Goal: Task Accomplishment & Management: Complete application form

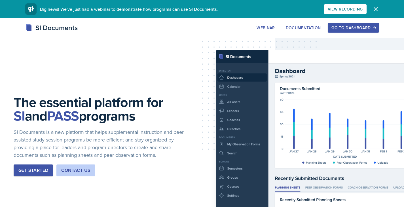
click at [39, 173] on div "Get Started" at bounding box center [33, 170] width 30 height 7
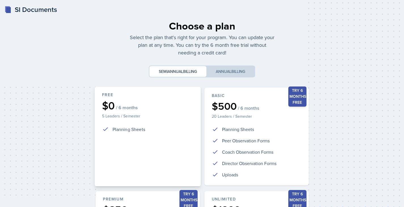
scroll to position [129, 0]
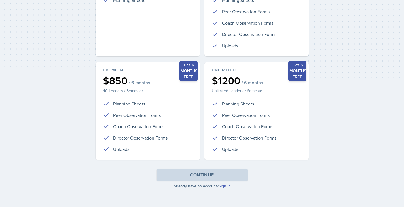
click at [222, 187] on link "Sign in" at bounding box center [224, 186] width 12 height 6
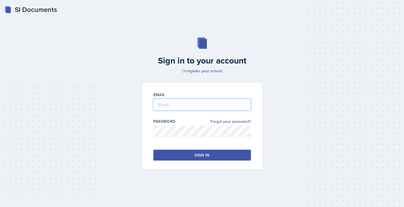
type input "[PERSON_NAME][EMAIL_ADDRESS][PERSON_NAME][DOMAIN_NAME]"
click at [189, 156] on button "Sign in" at bounding box center [201, 155] width 97 height 11
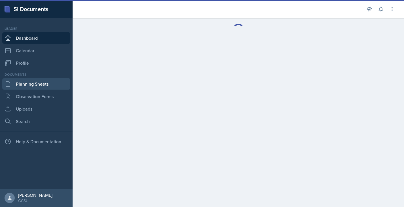
click at [36, 85] on link "Planning Sheets" at bounding box center [36, 83] width 68 height 11
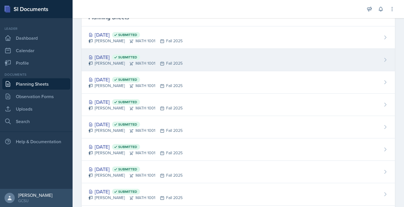
scroll to position [33, 0]
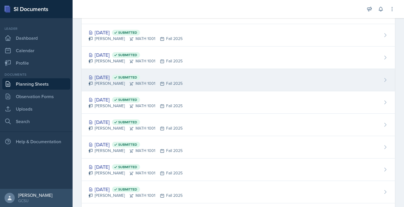
click at [119, 76] on div "[DATE] Submitted" at bounding box center [135, 77] width 94 height 8
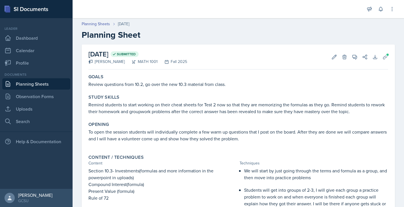
click at [19, 86] on link "Planning Sheets" at bounding box center [36, 83] width 68 height 11
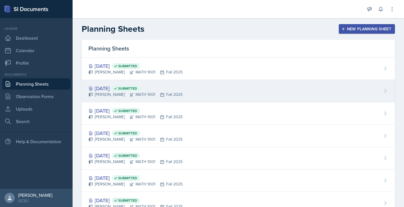
click at [97, 86] on div "[DATE] Submitted" at bounding box center [135, 88] width 94 height 8
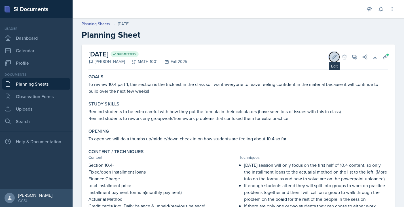
click at [331, 59] on icon at bounding box center [334, 57] width 6 height 6
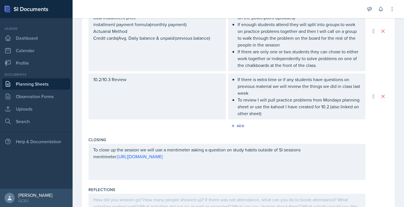
scroll to position [276, 0]
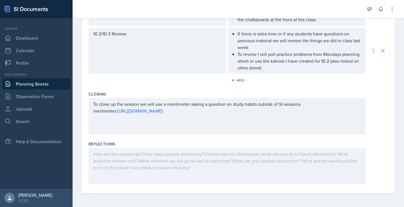
click at [129, 163] on div at bounding box center [226, 166] width 277 height 36
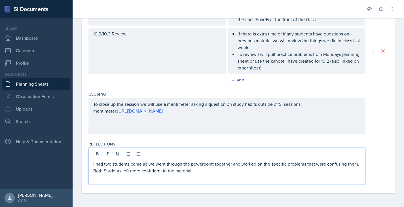
click at [147, 171] on p "I had two students come so we went through the powerpoint together and worked o…" at bounding box center [226, 167] width 267 height 14
click at [198, 172] on p "I had two students come so we went through the powerpoint together and worked o…" at bounding box center [226, 167] width 267 height 14
drag, startPoint x: 198, startPoint y: 172, endPoint x: 91, endPoint y: 163, distance: 107.2
click at [91, 163] on div "I had two students come so we went through the powerpoint together and worked o…" at bounding box center [226, 166] width 277 height 36
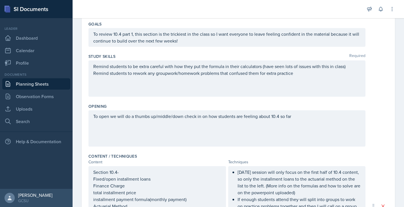
scroll to position [0, 0]
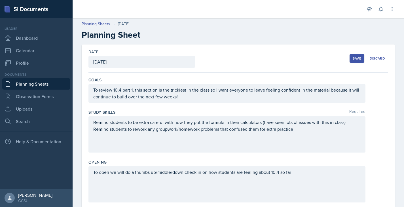
click at [357, 57] on div "Save" at bounding box center [356, 58] width 8 height 5
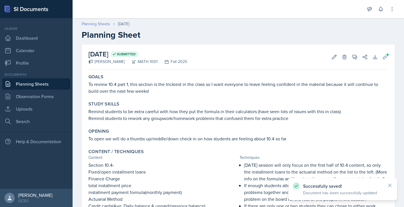
click at [95, 22] on link "Planning Sheets" at bounding box center [96, 24] width 28 height 6
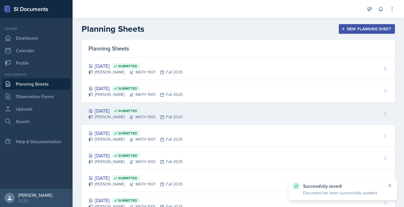
click at [112, 111] on div "[DATE] Submitted" at bounding box center [135, 111] width 94 height 8
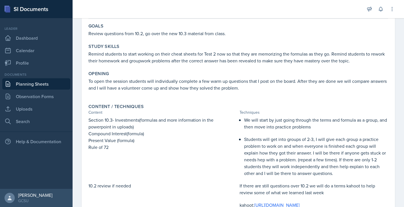
scroll to position [32, 0]
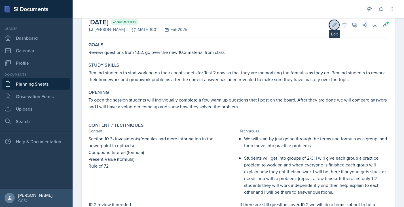
click at [337, 24] on button "Edit" at bounding box center [334, 25] width 10 height 10
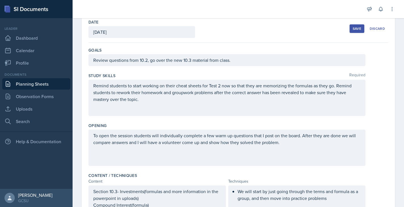
scroll to position [263, 0]
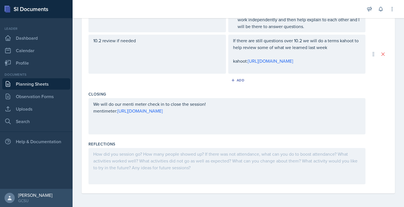
click at [123, 171] on div at bounding box center [226, 166] width 277 height 36
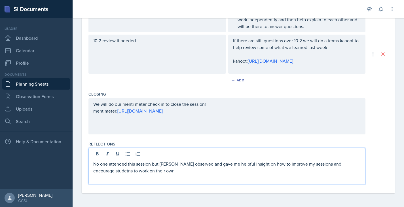
click at [347, 164] on p "No one attended this session but [PERSON_NAME] observed and gave me helpful ins…" at bounding box center [226, 167] width 267 height 14
click at [138, 171] on p "No one attended this session but [PERSON_NAME] observed and gave me helpful ins…" at bounding box center [226, 167] width 267 height 14
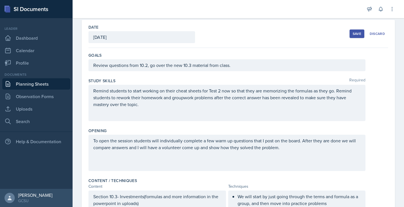
scroll to position [0, 0]
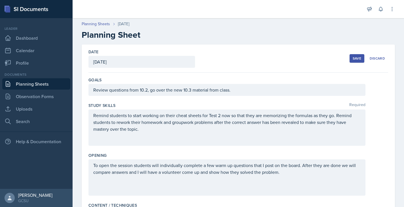
click at [353, 57] on div "Save" at bounding box center [356, 58] width 8 height 5
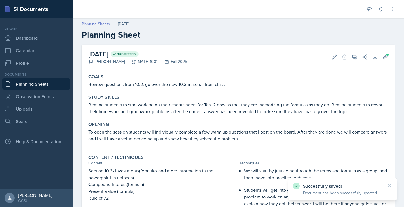
click at [98, 24] on link "Planning Sheets" at bounding box center [96, 24] width 28 height 6
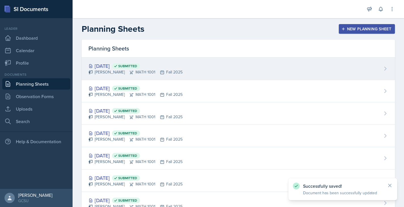
click at [113, 69] on div "[PERSON_NAME] MATH 1001 Fall 2025" at bounding box center [135, 72] width 94 height 6
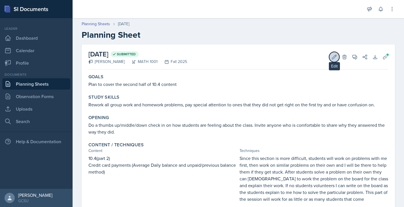
click at [331, 59] on icon at bounding box center [334, 57] width 6 height 6
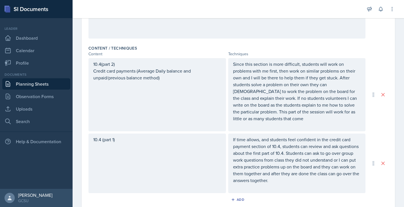
scroll to position [276, 0]
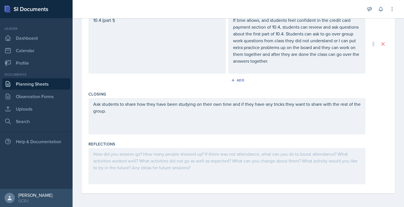
click at [105, 165] on div at bounding box center [226, 166] width 277 height 36
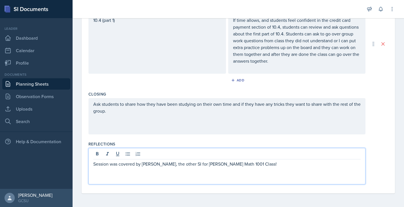
scroll to position [0, 0]
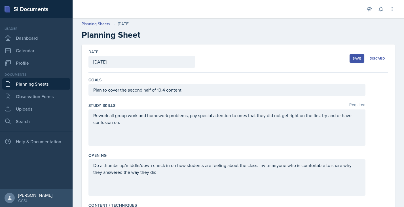
click at [359, 57] on div "Save" at bounding box center [356, 58] width 8 height 5
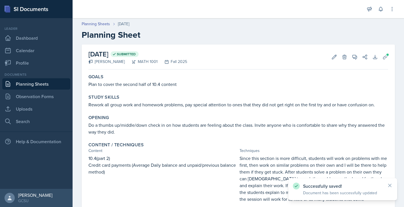
click at [86, 20] on header "Planning Sheets [DATE] Planning Sheet" at bounding box center [237, 30] width 331 height 30
click at [87, 24] on link "Planning Sheets" at bounding box center [96, 24] width 28 height 6
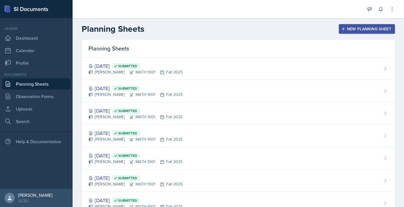
click at [346, 30] on div "New Planning Sheet" at bounding box center [366, 29] width 49 height 5
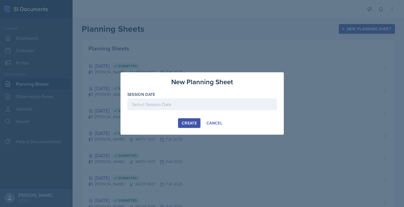
click at [140, 99] on div at bounding box center [202, 104] width 150 height 12
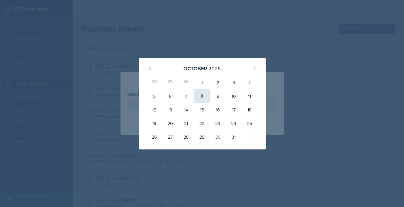
click at [203, 100] on div "8" at bounding box center [202, 96] width 16 height 14
type input "[DATE]"
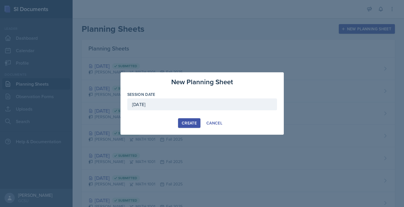
click at [185, 125] on div "Create" at bounding box center [189, 123] width 15 height 5
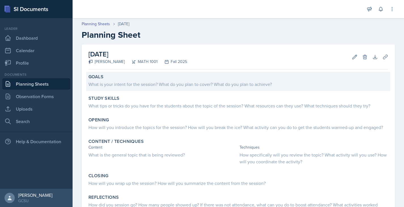
click at [121, 81] on div "What is your intent for the session? What do you plan to cover? What do you pla…" at bounding box center [237, 84] width 299 height 7
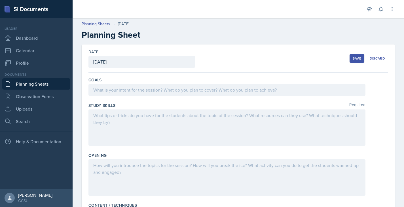
click at [118, 94] on div at bounding box center [226, 90] width 277 height 12
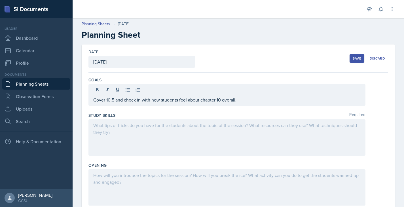
click at [91, 129] on div at bounding box center [226, 137] width 277 height 36
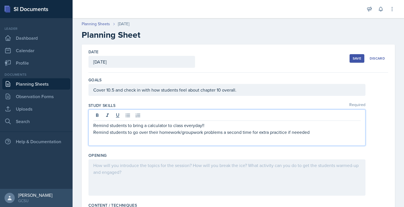
click at [278, 131] on p "Remind students to go over their homework/groupwork problems a second time for …" at bounding box center [226, 132] width 267 height 7
click at [300, 133] on p "Remind students to go over their homework/groupwork problems a second time for …" at bounding box center [226, 132] width 267 height 7
click at [193, 168] on div at bounding box center [226, 177] width 277 height 36
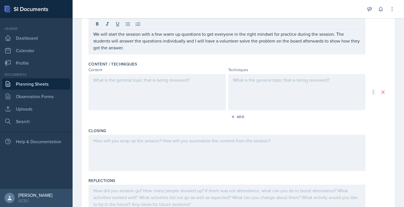
click at [160, 97] on div at bounding box center [156, 92] width 137 height 36
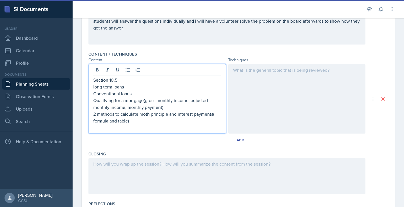
click at [241, 85] on div at bounding box center [296, 98] width 137 height 69
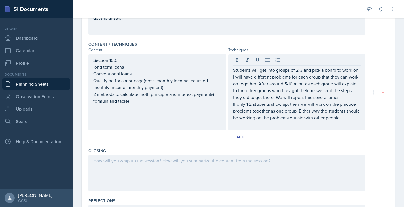
click at [231, 104] on div "Students will get into groups of 2-3 and pick a board to work on. I will have d…" at bounding box center [296, 92] width 137 height 76
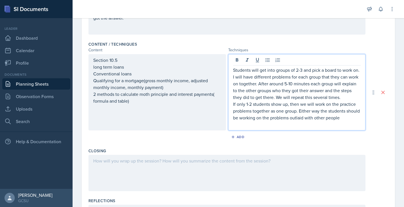
click at [233, 104] on p "If only 1-2 students show up, then we will work on the practice problems togeth…" at bounding box center [297, 111] width 128 height 20
click at [233, 105] on p "If only 1-2 students show up, then we will work on the practice problems togeth…" at bounding box center [297, 111] width 128 height 20
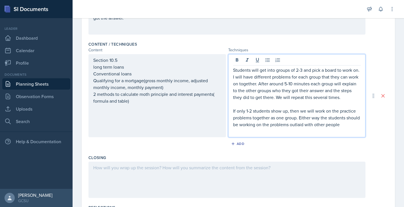
click at [230, 69] on div "Students will get into groups of 2-3 and pick a board to work on. I will have d…" at bounding box center [296, 95] width 137 height 83
click at [233, 70] on p "Students will get into groups of 2-3 and pick a board to work on. I will have d…" at bounding box center [297, 84] width 128 height 34
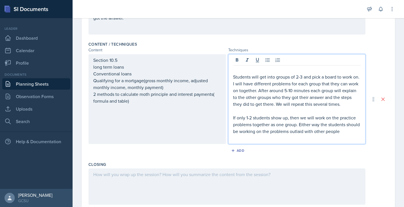
click at [236, 69] on p at bounding box center [297, 70] width 128 height 7
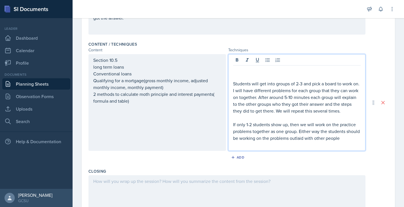
click at [236, 68] on p at bounding box center [297, 70] width 128 height 7
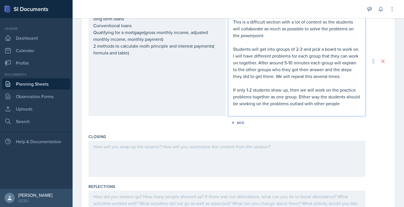
scroll to position [210, 0]
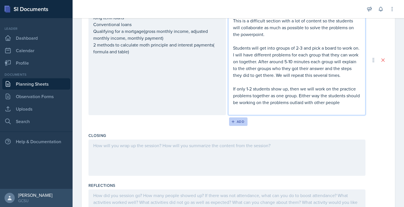
click at [236, 121] on div "Add" at bounding box center [238, 121] width 12 height 5
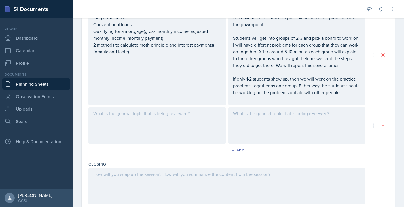
click at [192, 117] on div at bounding box center [156, 125] width 137 height 36
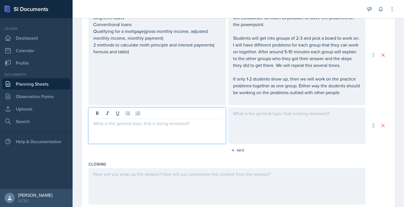
scroll to position [220, 0]
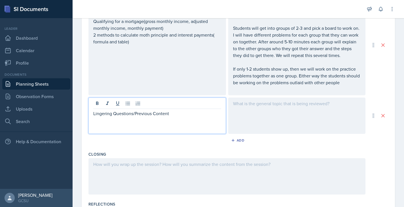
click at [254, 109] on div at bounding box center [296, 115] width 137 height 36
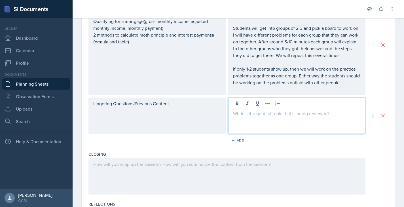
scroll to position [230, 0]
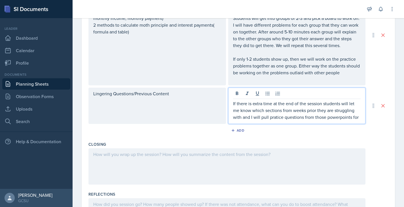
click at [274, 118] on p "If there is extra time at the end of the session students will let me know whic…" at bounding box center [297, 110] width 128 height 20
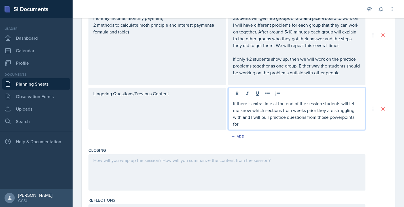
click at [360, 116] on p "If there is extra time at the end of the session students will let me know whic…" at bounding box center [297, 113] width 128 height 27
click at [214, 162] on div at bounding box center [226, 172] width 277 height 36
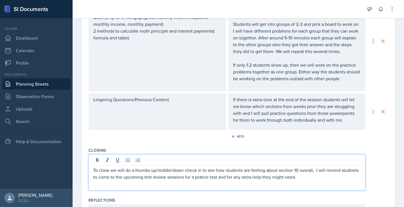
click at [203, 176] on p "To close we will do a thumbs up/middle/down check in to see how students are fe…" at bounding box center [226, 174] width 267 height 14
click at [348, 171] on p "To close we will do a thumbs up/middle/down check in to see how students are fe…" at bounding box center [226, 174] width 267 height 14
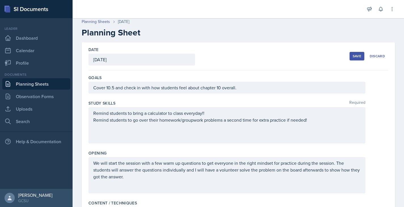
scroll to position [0, 0]
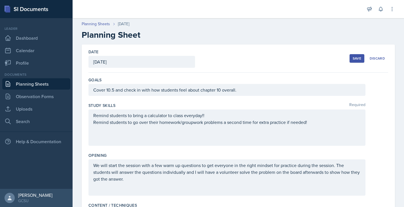
click at [352, 57] on div "Save" at bounding box center [356, 58] width 8 height 5
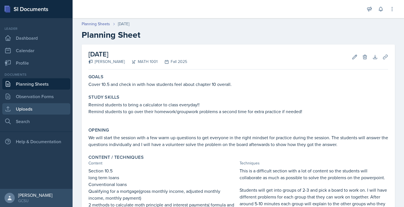
click at [28, 113] on link "Uploads" at bounding box center [36, 108] width 68 height 11
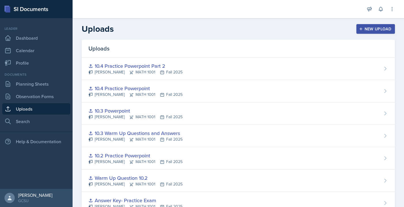
click at [368, 30] on div "New Upload" at bounding box center [375, 29] width 31 height 5
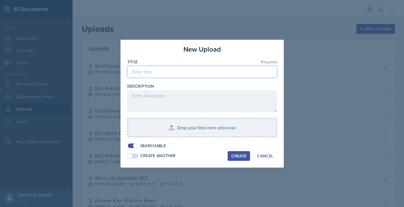
click at [188, 76] on input at bounding box center [202, 72] width 150 height 12
type input "10.5 Warm Up Questions"
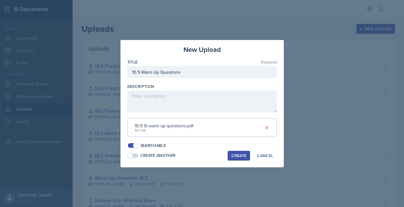
click at [234, 154] on div "Create" at bounding box center [238, 155] width 15 height 5
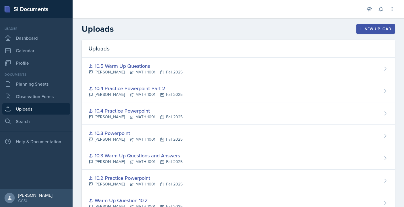
click at [377, 28] on div "New Upload" at bounding box center [375, 29] width 31 height 5
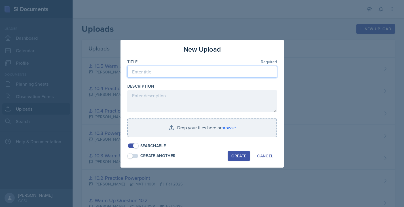
click at [185, 68] on input at bounding box center [202, 72] width 150 height 12
type input "10.5 Powerpoint"
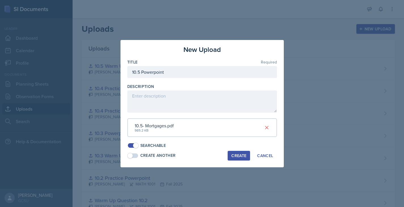
click at [239, 156] on div "Create" at bounding box center [238, 155] width 15 height 5
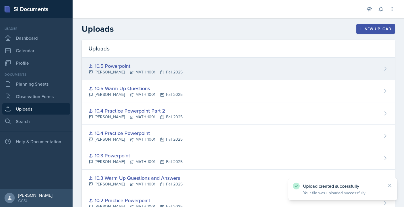
click at [112, 69] on div "10.5 Powerpoint" at bounding box center [135, 66] width 94 height 8
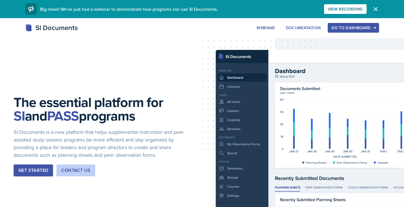
click at [32, 172] on div "Get Started" at bounding box center [33, 170] width 30 height 7
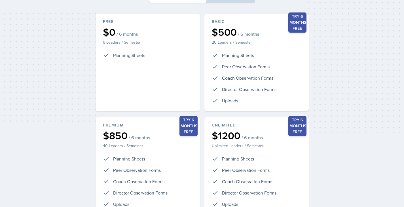
scroll to position [129, 0]
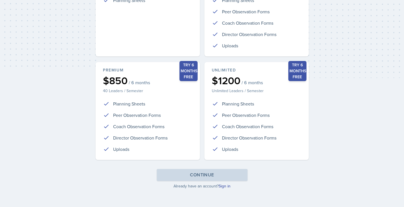
click at [225, 190] on div "Choose a plan Select the plan that's right for your program. You can update you…" at bounding box center [201, 39] width 217 height 308
click at [224, 189] on div "Choose a plan Select the plan that's right for your program. You can update you…" at bounding box center [201, 39] width 217 height 308
click at [224, 188] on link "Sign in" at bounding box center [224, 186] width 12 height 6
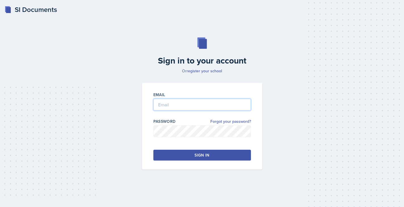
type input "[PERSON_NAME][EMAIL_ADDRESS][PERSON_NAME][DOMAIN_NAME]"
click at [201, 160] on button "Sign in" at bounding box center [201, 155] width 97 height 11
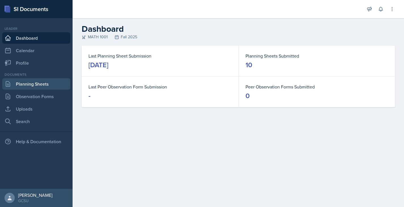
click at [21, 86] on link "Planning Sheets" at bounding box center [36, 83] width 68 height 11
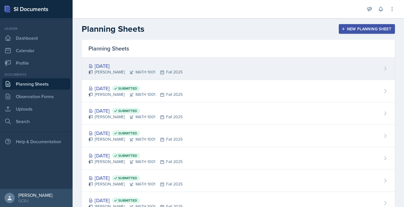
click at [120, 69] on div "[PERSON_NAME] MATH 1001 Fall 2025" at bounding box center [135, 72] width 94 height 6
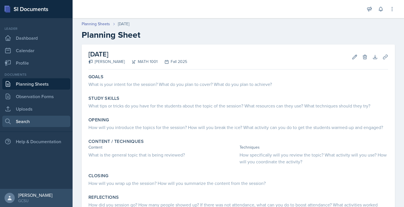
click at [27, 121] on link "Search" at bounding box center [36, 121] width 68 height 11
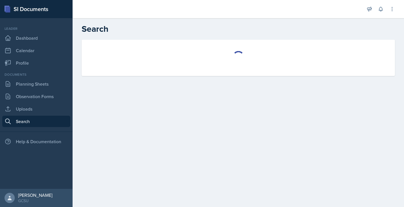
select select "all"
select select "1"
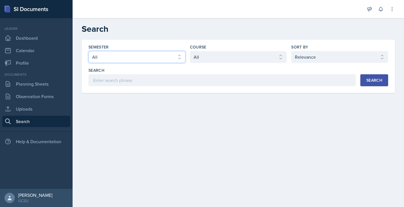
click at [138, 58] on select "Select semester All Fall 2025 Spring 2025 Fall 2024 Spring 2024 Fall 2023 Sprin…" at bounding box center [136, 57] width 97 height 12
select select "b95d2253-5877-4a86-98d0-f81876ad46d6"
click at [88, 51] on select "Select semester All Fall 2025 Spring 2025 Fall 2024 Spring 2024 Fall 2023 Sprin…" at bounding box center [136, 57] width 97 height 12
click at [192, 61] on select "Select course All ACCT 3101 ACCT 3102 ASTR 1000 BIOL 1100 BIOL 1107 BIOL 1108 B…" at bounding box center [238, 57] width 97 height 12
select select "c791e157-50e7-4c52-bb41-8889e21dc1fd"
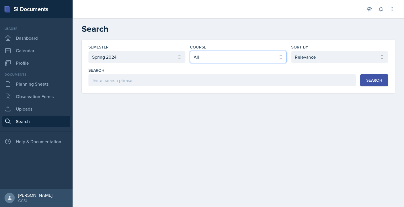
click at [190, 51] on select "Select course All ACCT 3101 ACCT 3102 ASTR 1000 BIOL 1100 BIOL 1107 BIOL 1108 B…" at bounding box center [238, 57] width 97 height 12
click at [308, 55] on select "Select sort by Relevance Document Date (Asc) Document Date (Desc)" at bounding box center [339, 57] width 97 height 12
select select "2"
click at [291, 51] on select "Select sort by Relevance Document Date (Asc) Document Date (Desc)" at bounding box center [339, 57] width 97 height 12
click at [365, 81] on button "Search" at bounding box center [374, 80] width 28 height 12
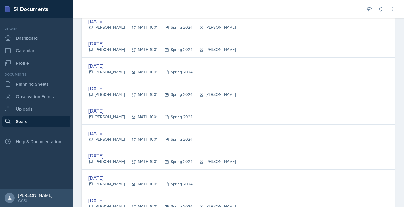
scroll to position [425, 0]
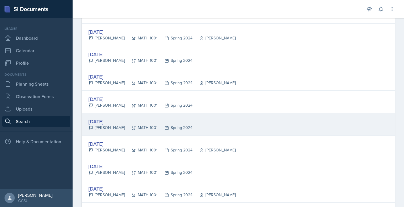
click at [103, 123] on div "Feb 20th, 2024" at bounding box center [140, 122] width 104 height 8
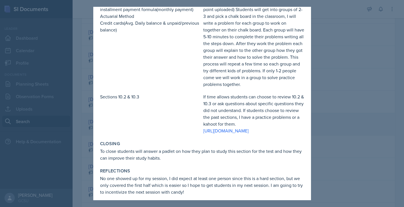
scroll to position [156, 0]
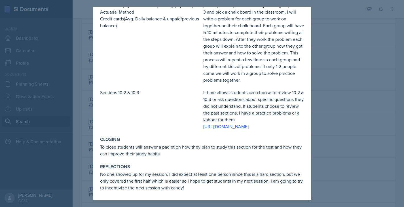
click at [335, 56] on div at bounding box center [202, 103] width 404 height 207
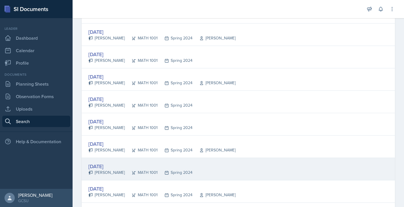
click at [102, 165] on div "Feb 22nd, 2024" at bounding box center [140, 166] width 104 height 8
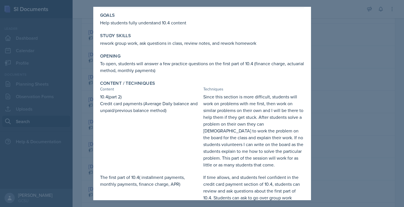
scroll to position [136, 0]
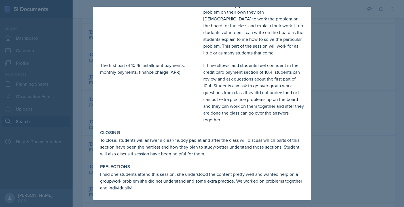
click at [339, 91] on div at bounding box center [202, 103] width 404 height 207
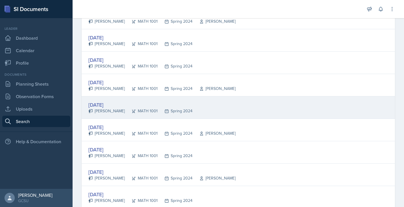
scroll to position [488, 0]
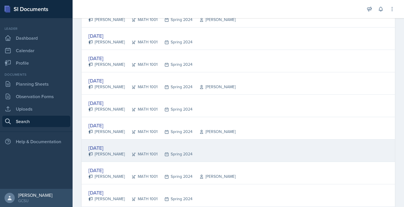
click at [99, 148] on div "Feb 27th, 2024" at bounding box center [140, 148] width 104 height 8
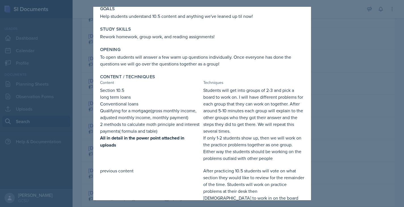
scroll to position [0, 0]
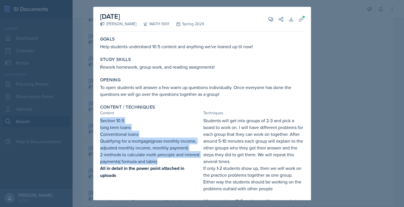
drag, startPoint x: 99, startPoint y: 120, endPoint x: 166, endPoint y: 161, distance: 77.8
click at [166, 161] on div "Content / Techniques Content Techniques Section 10.5 long term loans Convention…" at bounding box center [202, 181] width 208 height 159
copy div "Section 10.5 long term loans Conventional loans Qualifying for a mortgage(gross…"
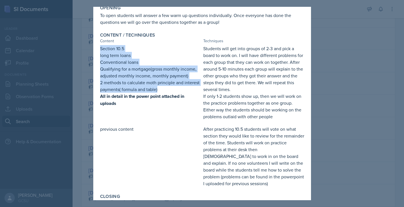
scroll to position [72, 0]
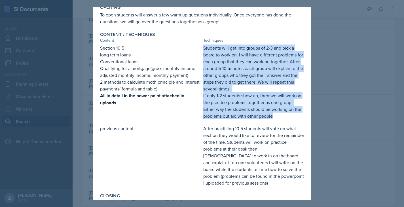
drag, startPoint x: 203, startPoint y: 49, endPoint x: 278, endPoint y: 112, distance: 98.3
click at [278, 112] on div "Students will get into groups of 2-3 and pick a board to work on. I will have d…" at bounding box center [253, 81] width 101 height 75
click at [266, 108] on p "If only 1-2 students show up, then we will work on the practice problems togeth…" at bounding box center [253, 105] width 101 height 27
drag, startPoint x: 202, startPoint y: 48, endPoint x: 281, endPoint y: 112, distance: 101.7
click at [281, 112] on div "Section 10.5 long term loans Conventional loans Qualifying for a mortgage(gross…" at bounding box center [202, 81] width 204 height 75
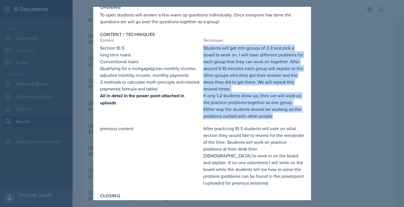
copy div "Students will get into groups of 2-3 and pick a board to work on. I will have d…"
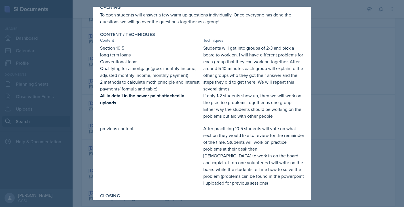
click at [182, 129] on p "previous content" at bounding box center [150, 128] width 101 height 7
click at [85, 75] on div at bounding box center [202, 103] width 404 height 207
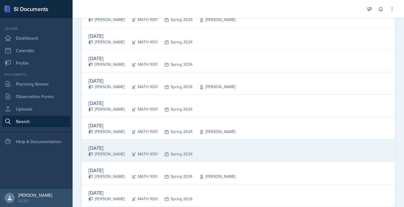
click at [109, 150] on div "Feb 27th, 2024" at bounding box center [140, 148] width 104 height 8
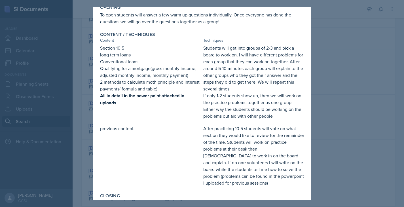
scroll to position [0, 0]
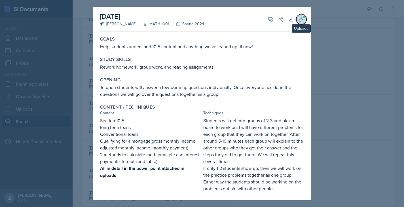
click at [303, 20] on icon at bounding box center [301, 19] width 6 height 6
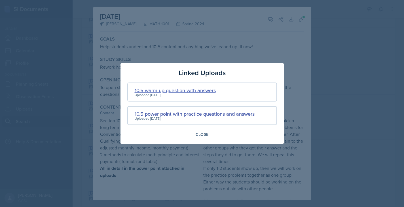
click at [187, 88] on div "10.5 warm up question with answers" at bounding box center [175, 90] width 81 height 8
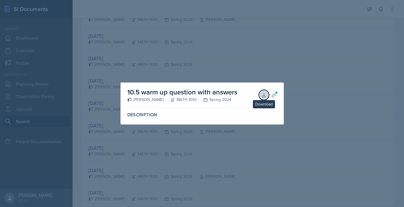
click at [265, 96] on icon at bounding box center [264, 95] width 4 height 4
click at [244, 65] on div at bounding box center [202, 103] width 404 height 207
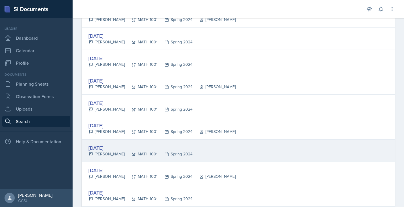
click at [103, 144] on div "Feb 27th, 2024" at bounding box center [140, 148] width 104 height 8
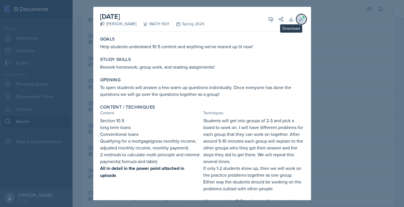
click at [303, 18] on span at bounding box center [303, 16] width 3 height 3
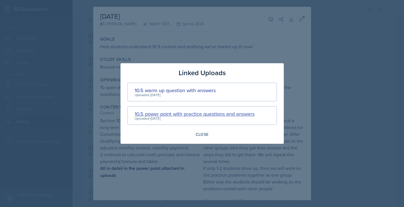
click at [207, 117] on div "10.5 power point with practice questions and answers" at bounding box center [195, 114] width 120 height 8
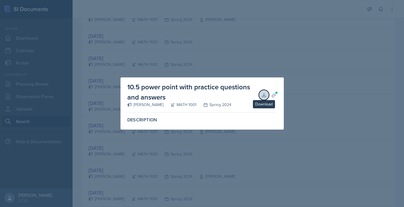
click at [263, 93] on icon at bounding box center [264, 95] width 6 height 6
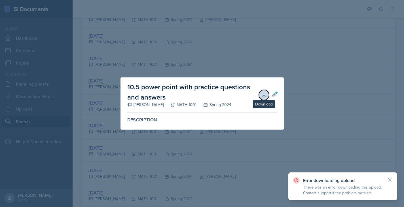
click at [261, 93] on icon at bounding box center [264, 95] width 6 height 6
click at [389, 178] on icon at bounding box center [390, 180] width 6 height 6
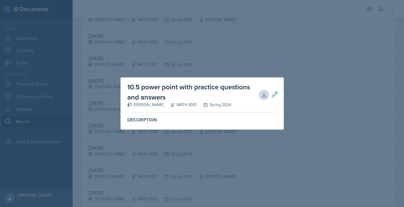
click at [237, 142] on div at bounding box center [202, 103] width 404 height 207
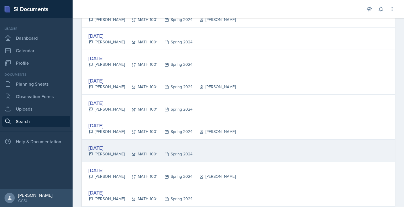
click at [105, 149] on div "Feb 27th, 2024" at bounding box center [140, 148] width 104 height 8
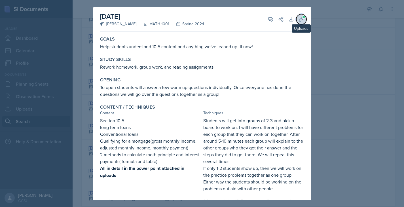
click at [302, 23] on button "Uploads" at bounding box center [301, 19] width 10 height 10
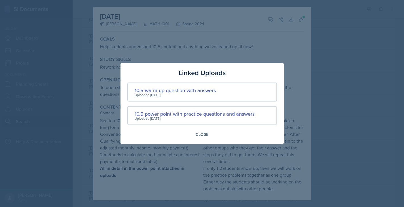
click at [197, 113] on div "10.5 power point with practice questions and answers" at bounding box center [195, 114] width 120 height 8
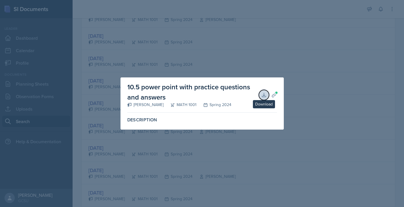
click at [265, 94] on icon at bounding box center [264, 95] width 6 height 6
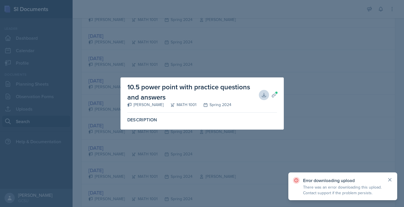
click at [390, 178] on icon at bounding box center [390, 180] width 6 height 6
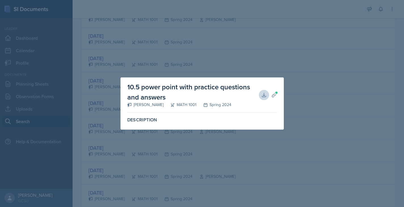
click at [101, 155] on div at bounding box center [202, 103] width 404 height 207
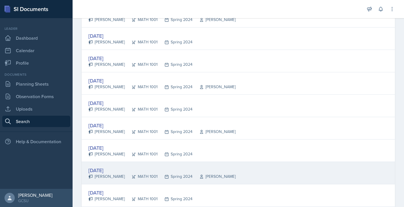
click at [96, 167] on div "Feb 28th, 2024" at bounding box center [161, 170] width 147 height 8
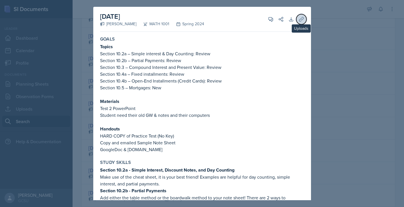
click at [303, 22] on button "Uploads" at bounding box center [301, 19] width 10 height 10
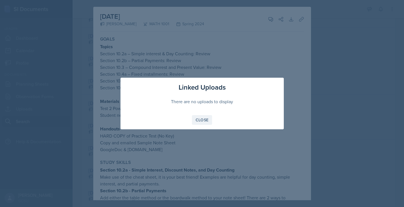
click at [202, 121] on div "Close" at bounding box center [201, 120] width 13 height 5
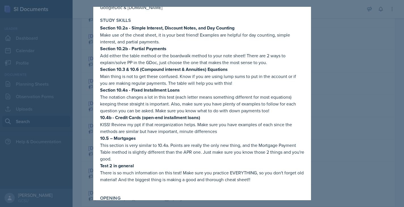
scroll to position [124, 0]
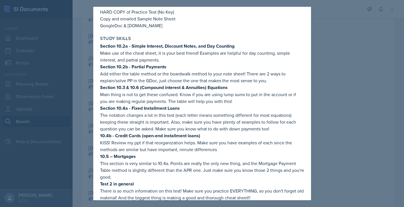
click at [339, 111] on div at bounding box center [202, 103] width 404 height 207
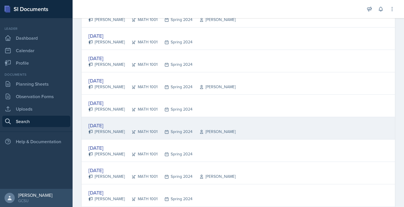
click at [100, 127] on div "Feb 23rd, 2024" at bounding box center [161, 125] width 147 height 8
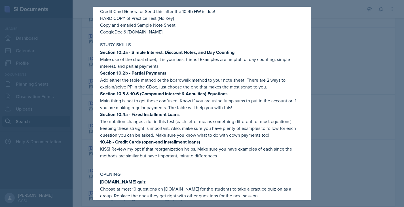
scroll to position [0, 0]
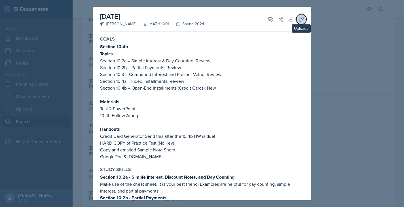
click at [305, 18] on button "Uploads" at bounding box center [301, 19] width 10 height 10
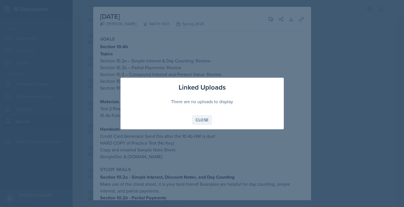
click at [197, 122] on div "Close" at bounding box center [201, 120] width 13 height 5
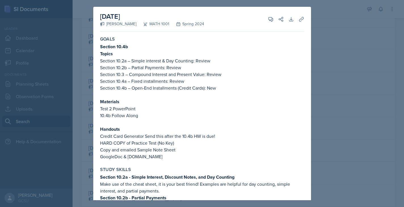
click at [326, 73] on div at bounding box center [202, 103] width 404 height 207
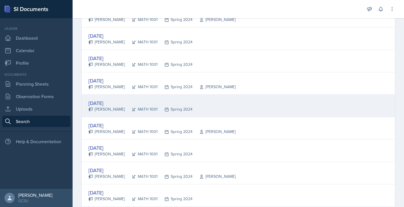
scroll to position [474, 0]
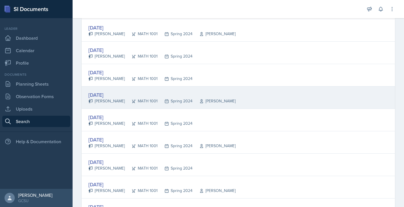
click at [106, 98] on div "Aly Webb" at bounding box center [106, 101] width 36 height 6
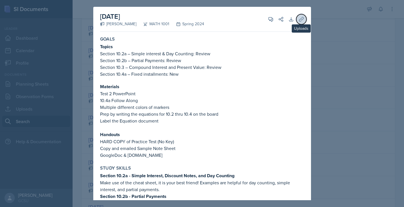
click at [303, 21] on icon at bounding box center [301, 19] width 6 height 6
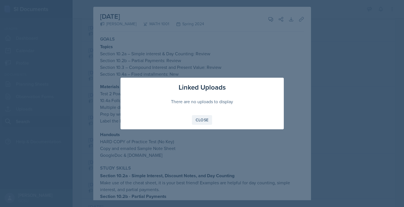
click at [205, 122] on div "Close" at bounding box center [201, 120] width 13 height 5
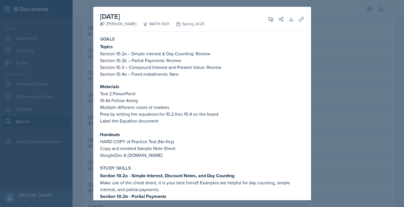
click at [360, 100] on div at bounding box center [202, 103] width 404 height 207
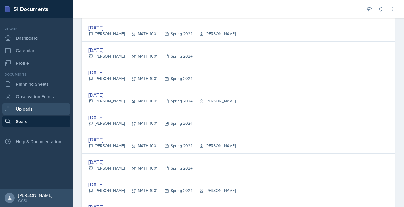
click at [31, 110] on link "Uploads" at bounding box center [36, 108] width 68 height 11
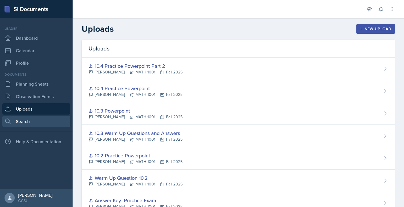
click at [48, 126] on link "Search" at bounding box center [36, 121] width 68 height 11
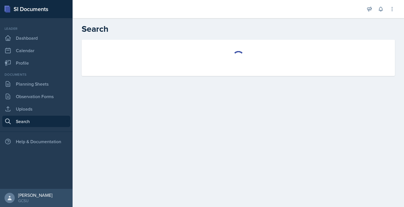
select select "all"
select select "1"
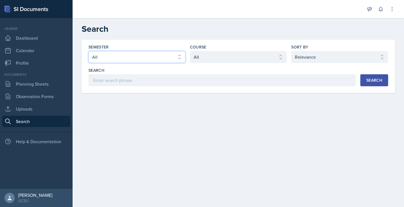
click at [156, 61] on select "Select semester All Fall 2025 Spring 2025 Fall 2024 Spring 2024 Fall 2023 Sprin…" at bounding box center [136, 57] width 97 height 12
select select "62cb7288-69af-4adc-90fb-2577f65fa5b6"
click at [88, 51] on select "Select semester All Fall 2025 Spring 2025 Fall 2024 Spring 2024 Fall 2023 Sprin…" at bounding box center [136, 57] width 97 height 12
click at [211, 61] on select "Select course All ACCT 3101 ACCT 3102 ASTR 1000 BIOL 1100 BIOL 1107 BIOL 1108 B…" at bounding box center [238, 57] width 97 height 12
select select "c791e157-50e7-4c52-bb41-8889e21dc1fd"
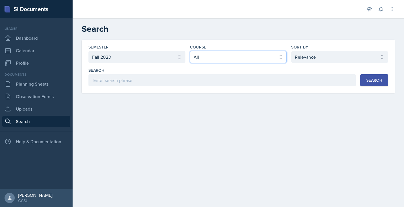
click at [190, 51] on select "Select course All ACCT 3101 ACCT 3102 ASTR 1000 BIOL 1100 BIOL 1107 BIOL 1108 B…" at bounding box center [238, 57] width 97 height 12
click at [304, 60] on select "Select sort by Relevance Document Date (Asc) Document Date (Desc)" at bounding box center [339, 57] width 97 height 12
select select "2"
click at [291, 51] on select "Select sort by Relevance Document Date (Asc) Document Date (Desc)" at bounding box center [339, 57] width 97 height 12
click at [377, 82] on div "Search" at bounding box center [374, 80] width 16 height 5
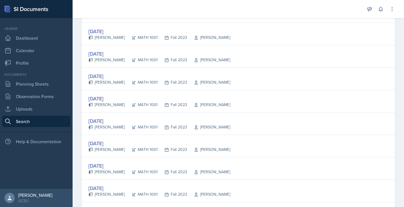
scroll to position [516, 0]
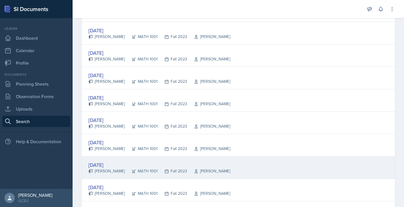
click at [106, 164] on div "Oct 11th, 2023" at bounding box center [159, 165] width 142 height 8
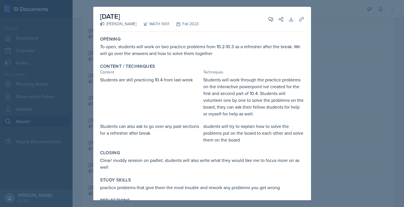
scroll to position [47, 0]
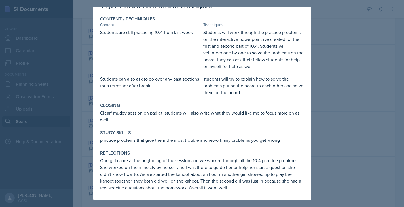
click at [385, 131] on div at bounding box center [202, 103] width 404 height 207
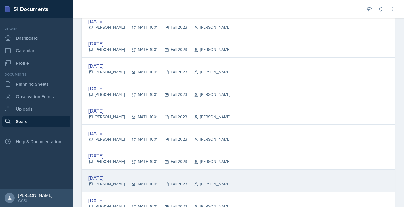
scroll to position [616, 0]
click at [112, 178] on div "Oct 18th, 2023" at bounding box center [159, 177] width 142 height 8
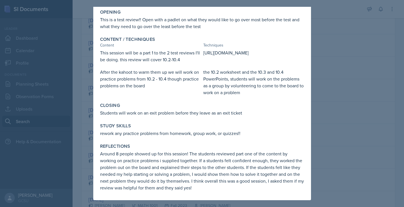
scroll to position [0, 0]
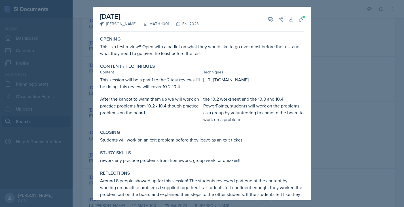
click at [357, 97] on div at bounding box center [202, 103] width 404 height 207
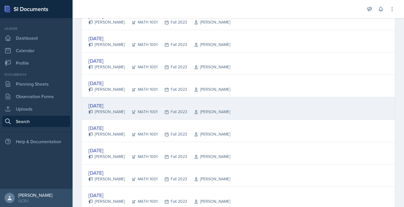
scroll to position [680, 0]
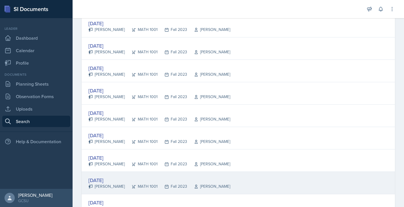
click at [108, 181] on div "Oct 26th, 2023" at bounding box center [159, 180] width 142 height 8
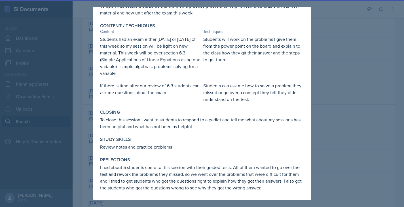
scroll to position [0, 0]
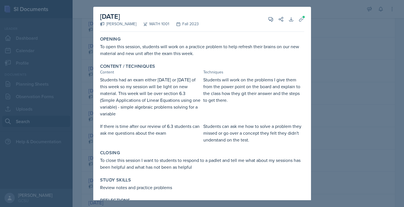
click at [387, 82] on div at bounding box center [202, 103] width 404 height 207
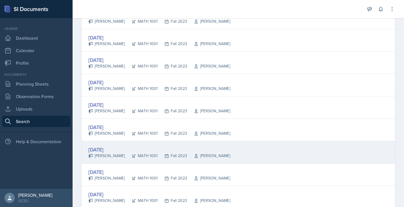
scroll to position [617, 0]
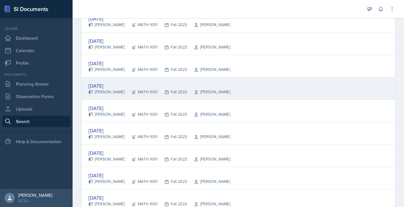
click at [102, 86] on div "Oct 12th, 2023" at bounding box center [159, 86] width 142 height 8
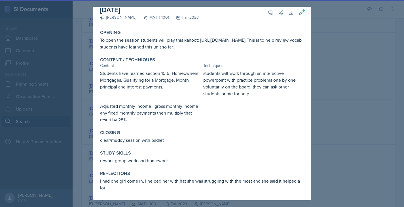
scroll to position [0, 0]
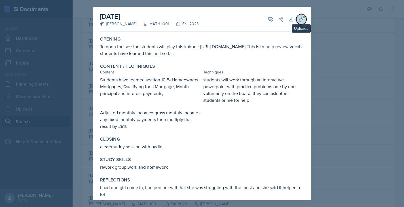
click at [299, 19] on icon at bounding box center [301, 19] width 6 height 6
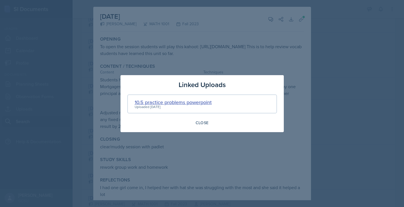
click at [172, 102] on div "10.5 practice problems powerpoint" at bounding box center [173, 102] width 77 height 8
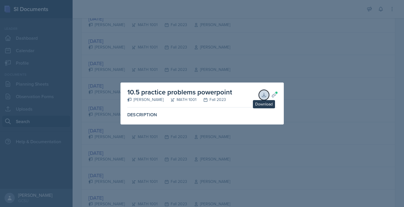
click at [267, 93] on button "Download" at bounding box center [264, 95] width 10 height 10
click at [225, 33] on div at bounding box center [202, 103] width 404 height 207
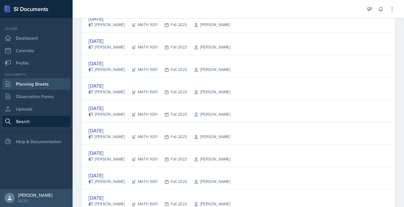
click at [25, 85] on link "Planning Sheets" at bounding box center [36, 83] width 68 height 11
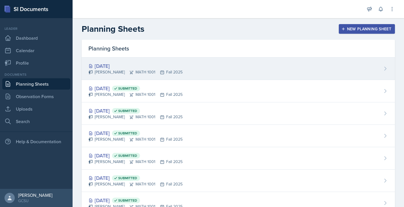
click at [107, 66] on div "[DATE]" at bounding box center [135, 66] width 94 height 8
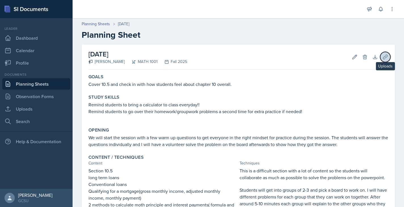
click at [384, 58] on icon at bounding box center [385, 57] width 6 height 6
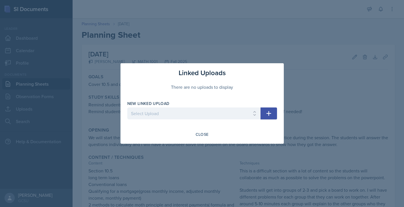
click at [192, 107] on div "New Linked Upload Select Upload Practice Problems from Homework (Math 1001 14.1…" at bounding box center [193, 113] width 133 height 24
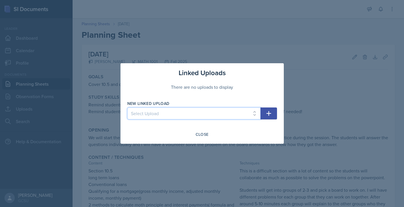
click at [187, 118] on select "Select Upload Practice Problems from Homework (Math 1001 14.1) Practice Problem…" at bounding box center [193, 113] width 133 height 12
select select "101f68b2-b42c-4ae0-a58d-9b913dc29e6b"
click at [127, 107] on select "Select Upload Practice Problems from Homework (Math 1001 14.1) Practice Problem…" at bounding box center [193, 113] width 133 height 12
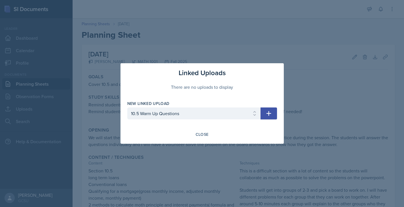
click at [263, 117] on button "button" at bounding box center [268, 113] width 16 height 12
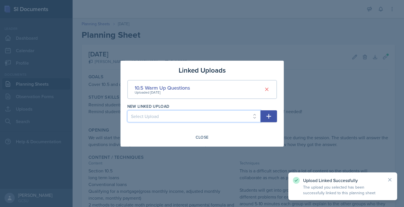
click at [221, 121] on select "Select Upload Practice Problems from Homework (Math 1001 14.1) Practice Problem…" at bounding box center [193, 116] width 133 height 12
select select "544db47d-e397-4543-9ec8-88d73a2db5a8"
click at [127, 110] on select "Select Upload Practice Problems from Homework (Math 1001 14.1) Practice Problem…" at bounding box center [193, 116] width 133 height 12
click at [268, 117] on icon "button" at bounding box center [268, 116] width 5 height 5
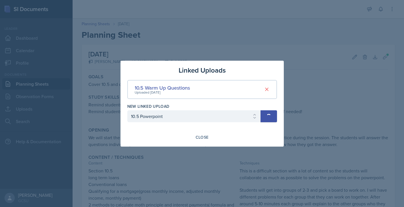
select select
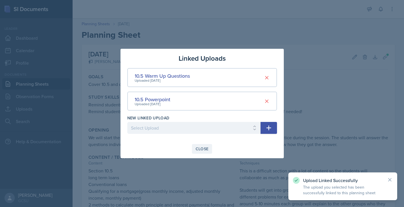
click at [194, 148] on button "Close" at bounding box center [202, 149] width 20 height 10
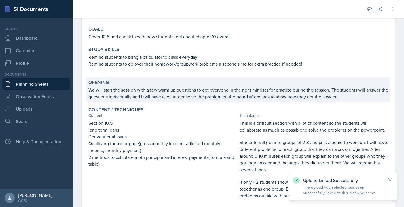
scroll to position [180, 0]
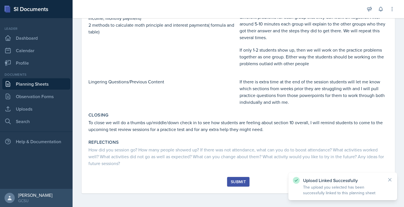
click at [240, 183] on div "Submit" at bounding box center [238, 181] width 15 height 5
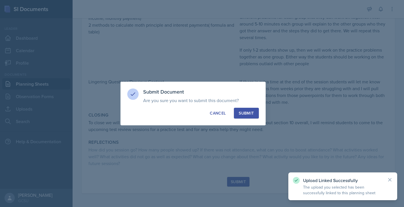
click at [252, 114] on div "Submit" at bounding box center [245, 113] width 15 height 6
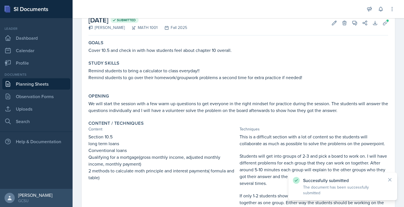
scroll to position [0, 0]
